Goal: Information Seeking & Learning: Learn about a topic

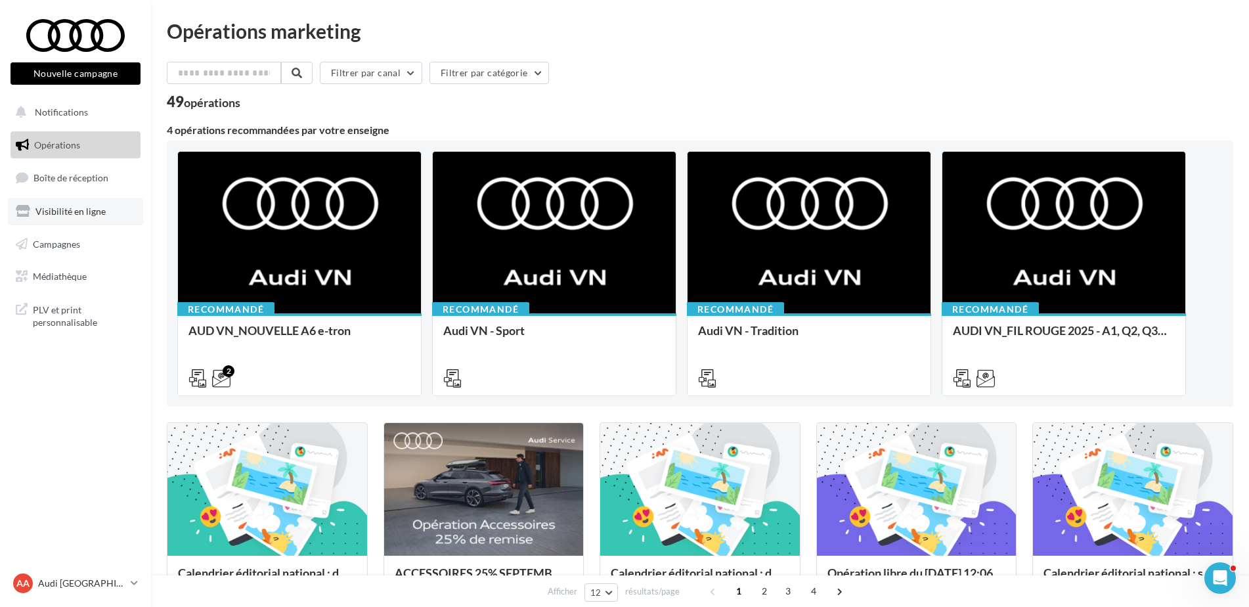
click at [62, 213] on span "Visibilité en ligne" at bounding box center [70, 211] width 70 height 11
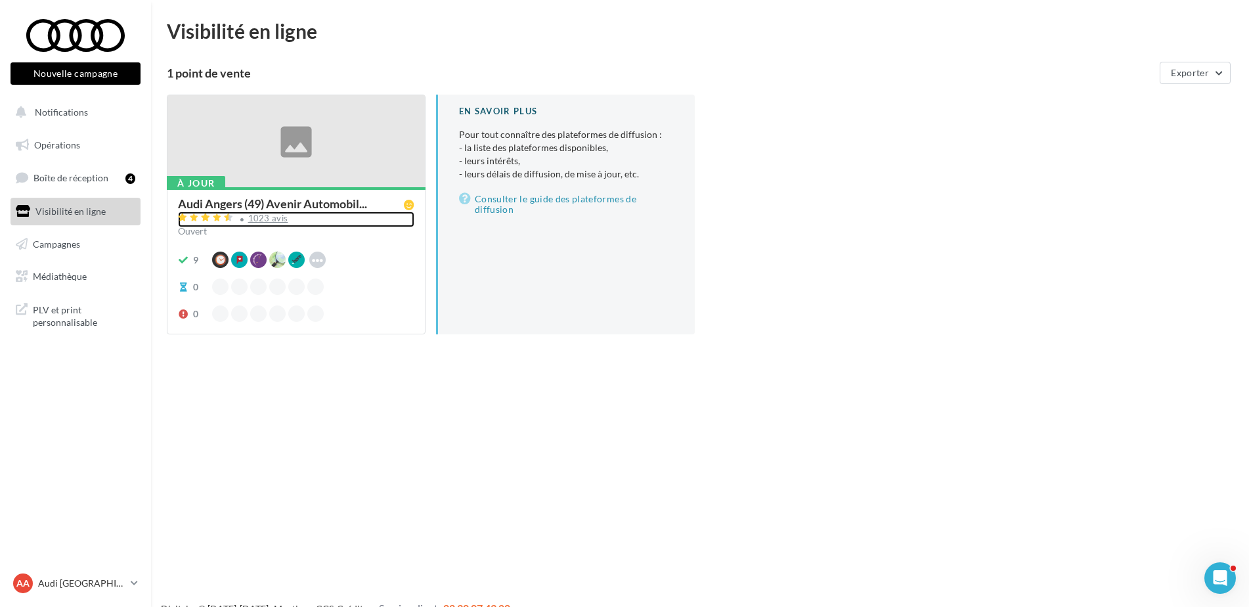
click at [269, 223] on div "1023 avis" at bounding box center [296, 219] width 236 height 16
